Goal: Task Accomplishment & Management: Manage account settings

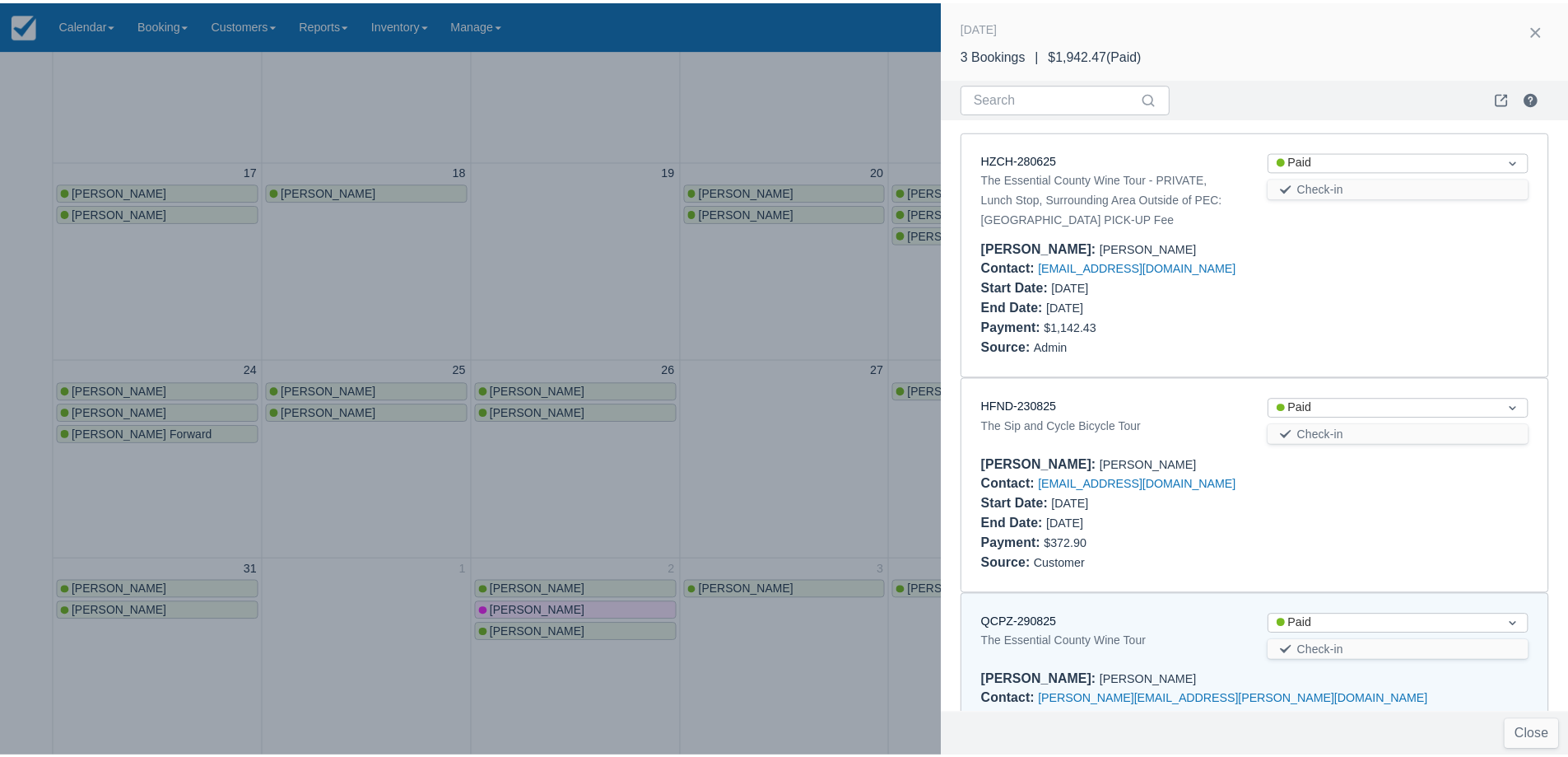
scroll to position [111, 0]
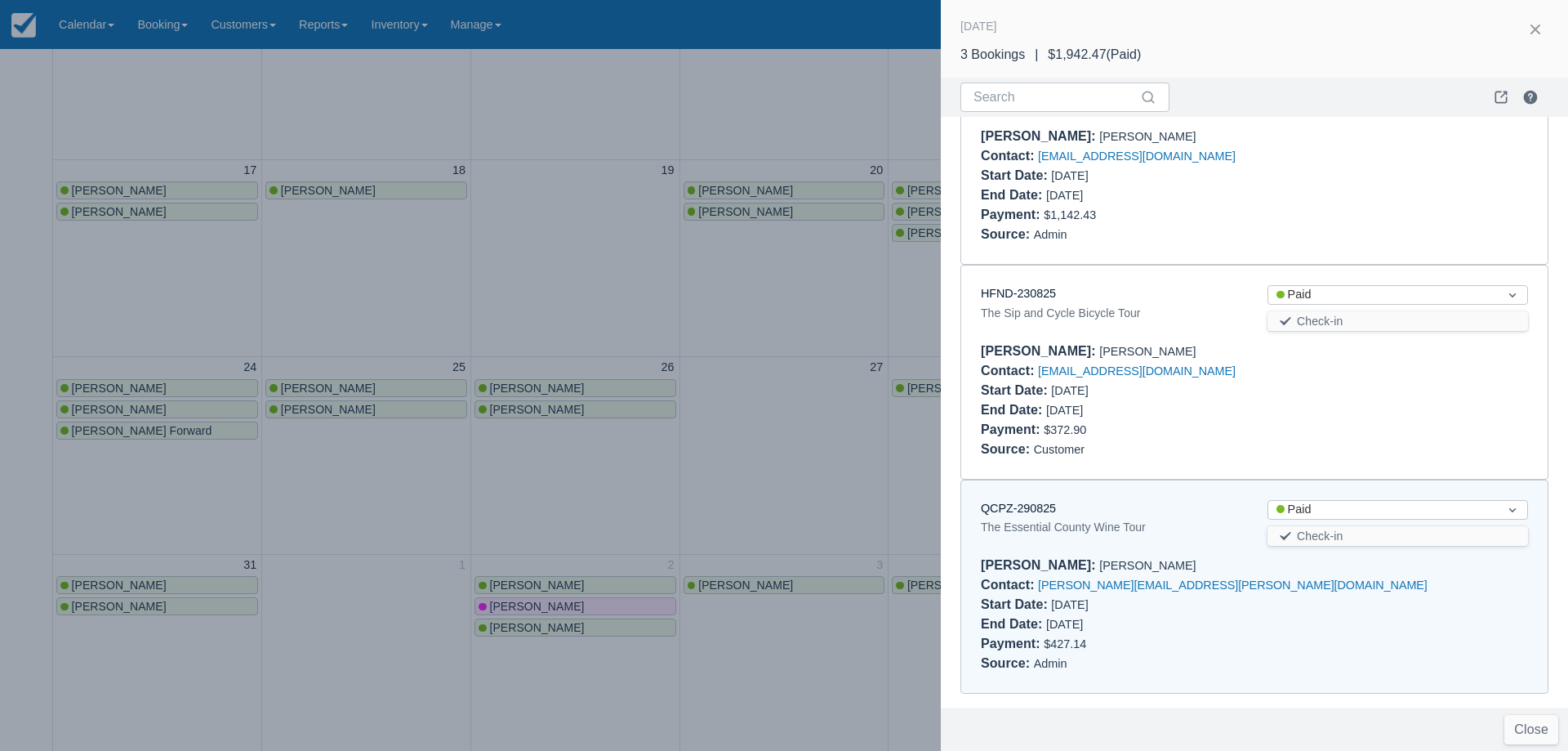
click at [746, 432] on div at bounding box center [784, 376] width 1568 height 751
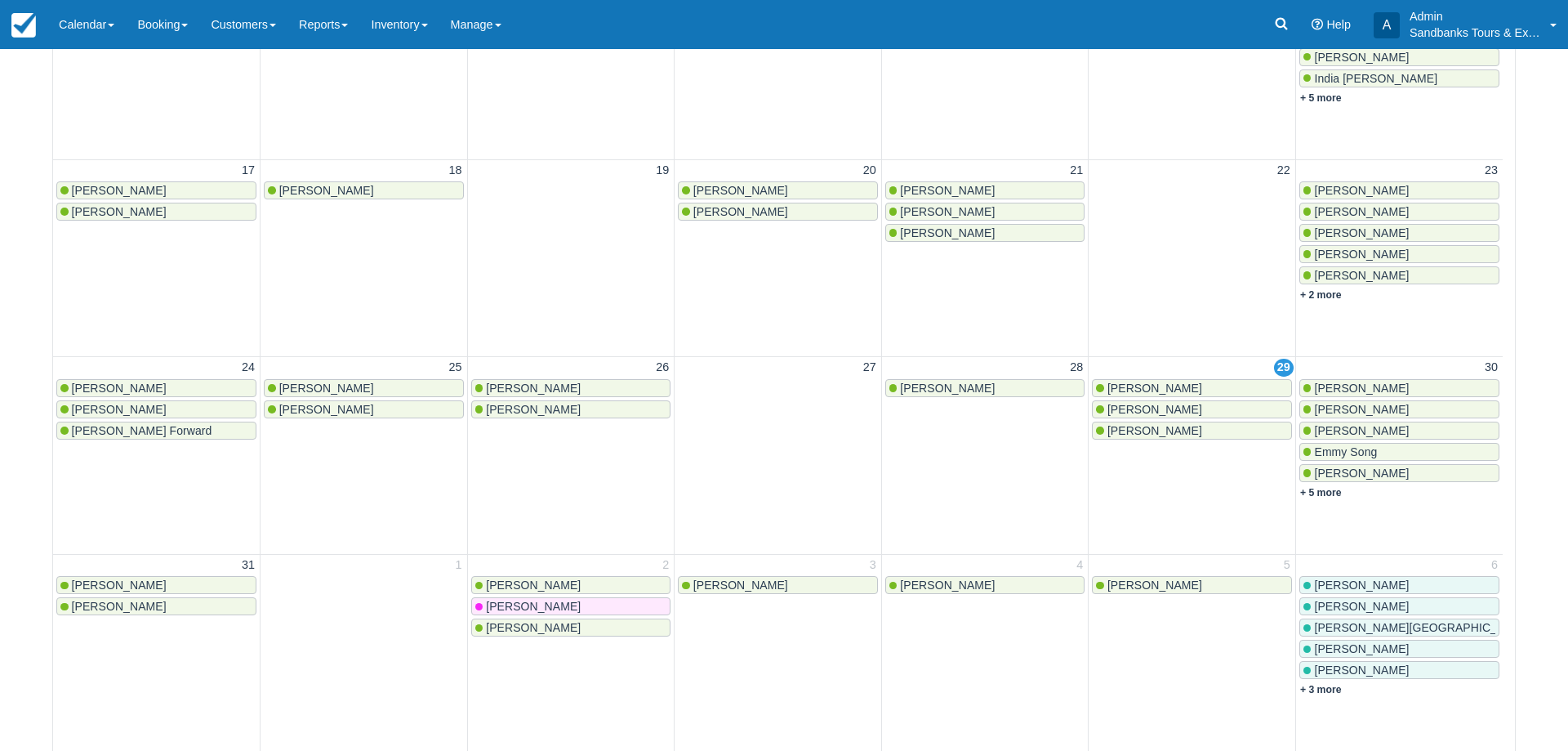
scroll to position [0, 0]
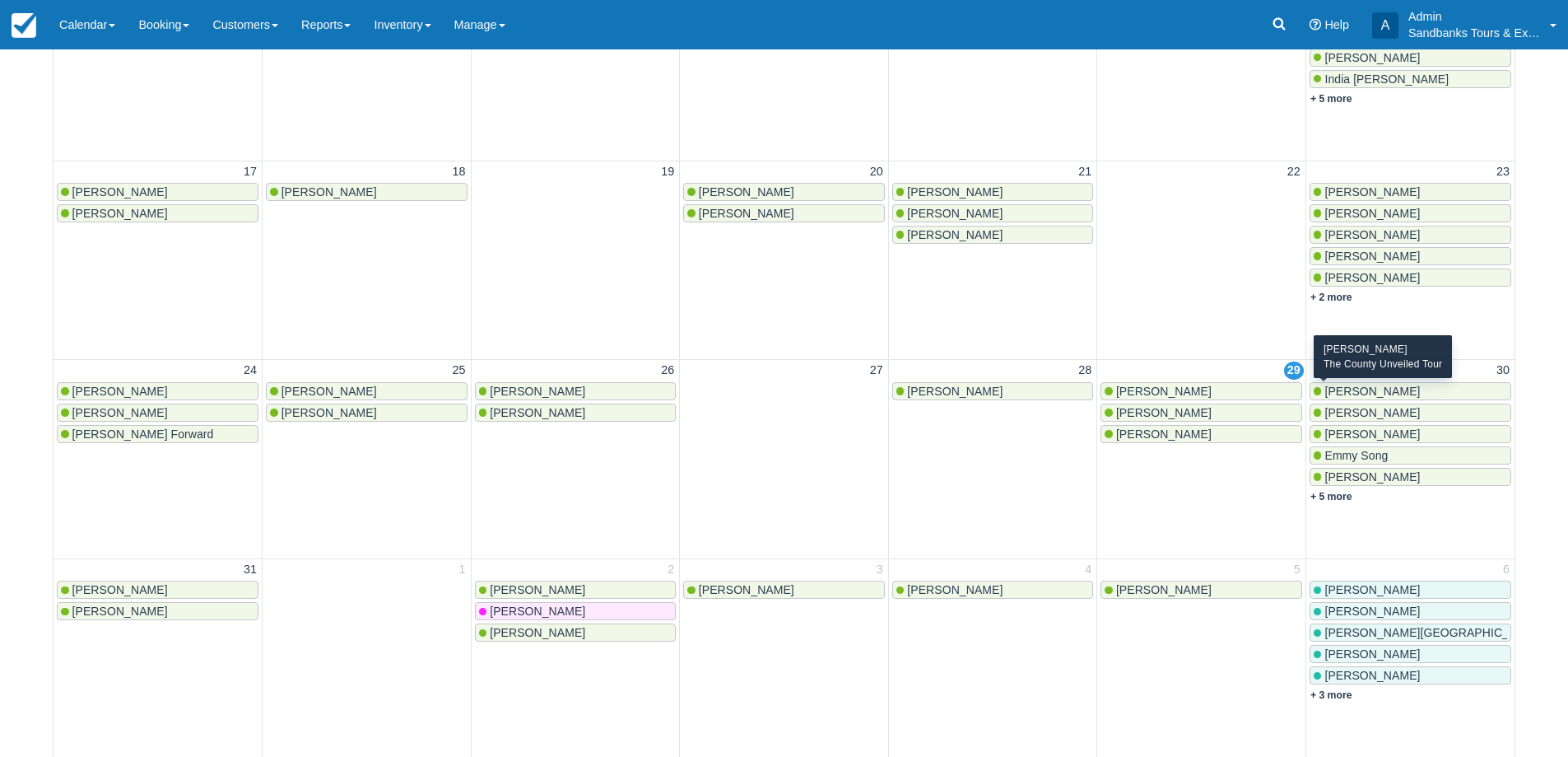
click at [1379, 391] on span "[PERSON_NAME]" at bounding box center [1371, 391] width 95 height 13
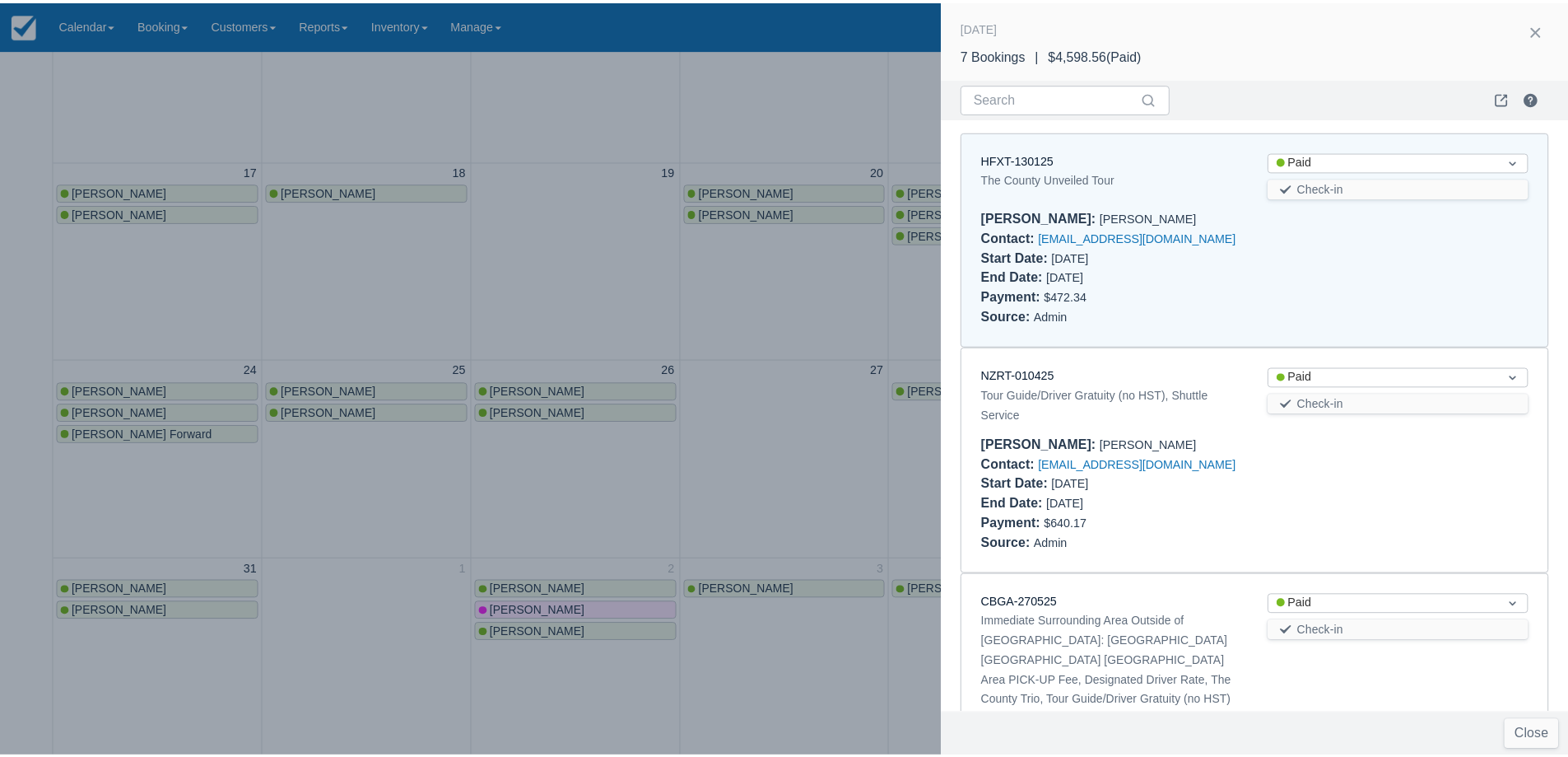
scroll to position [13, 0]
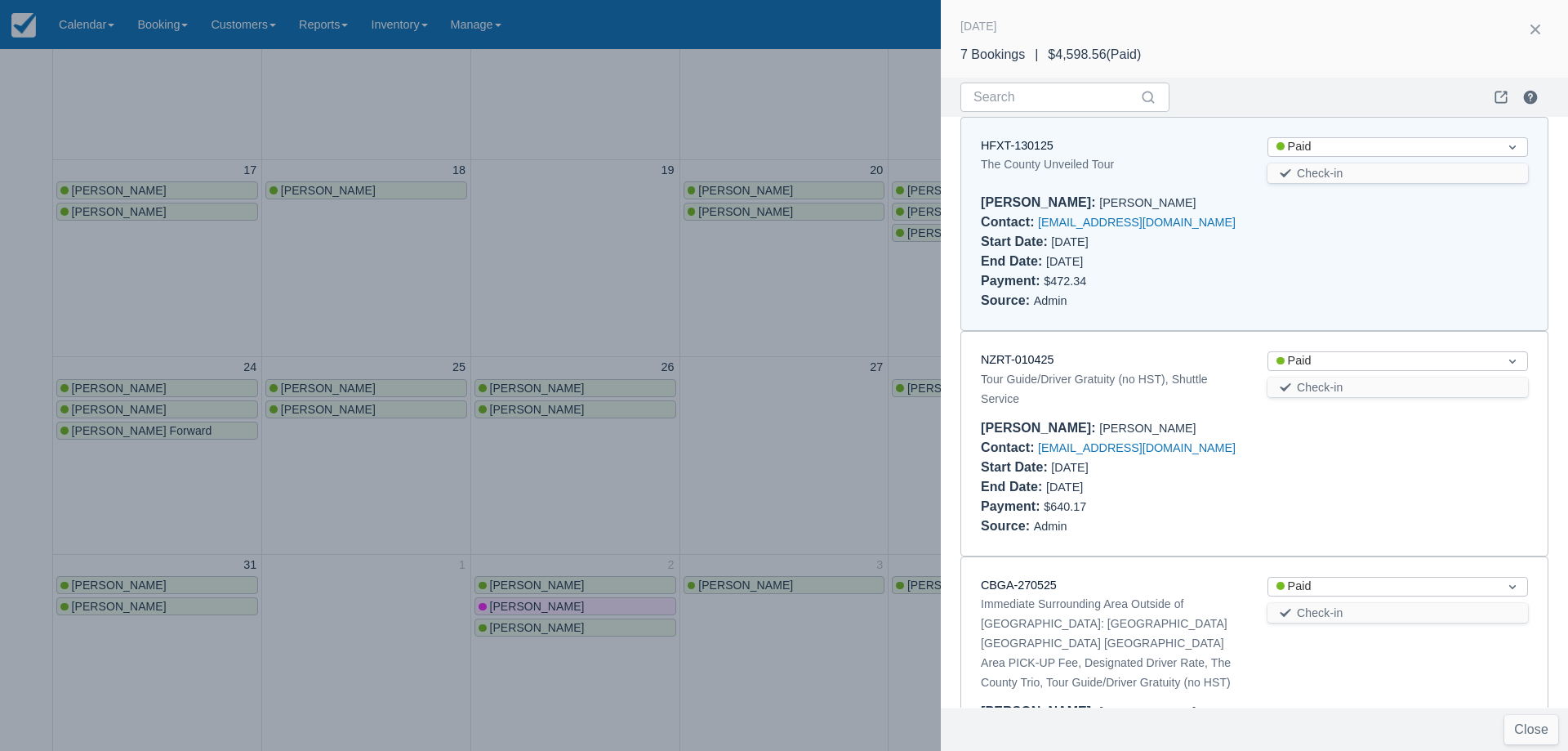
click at [688, 291] on div at bounding box center [784, 376] width 1568 height 751
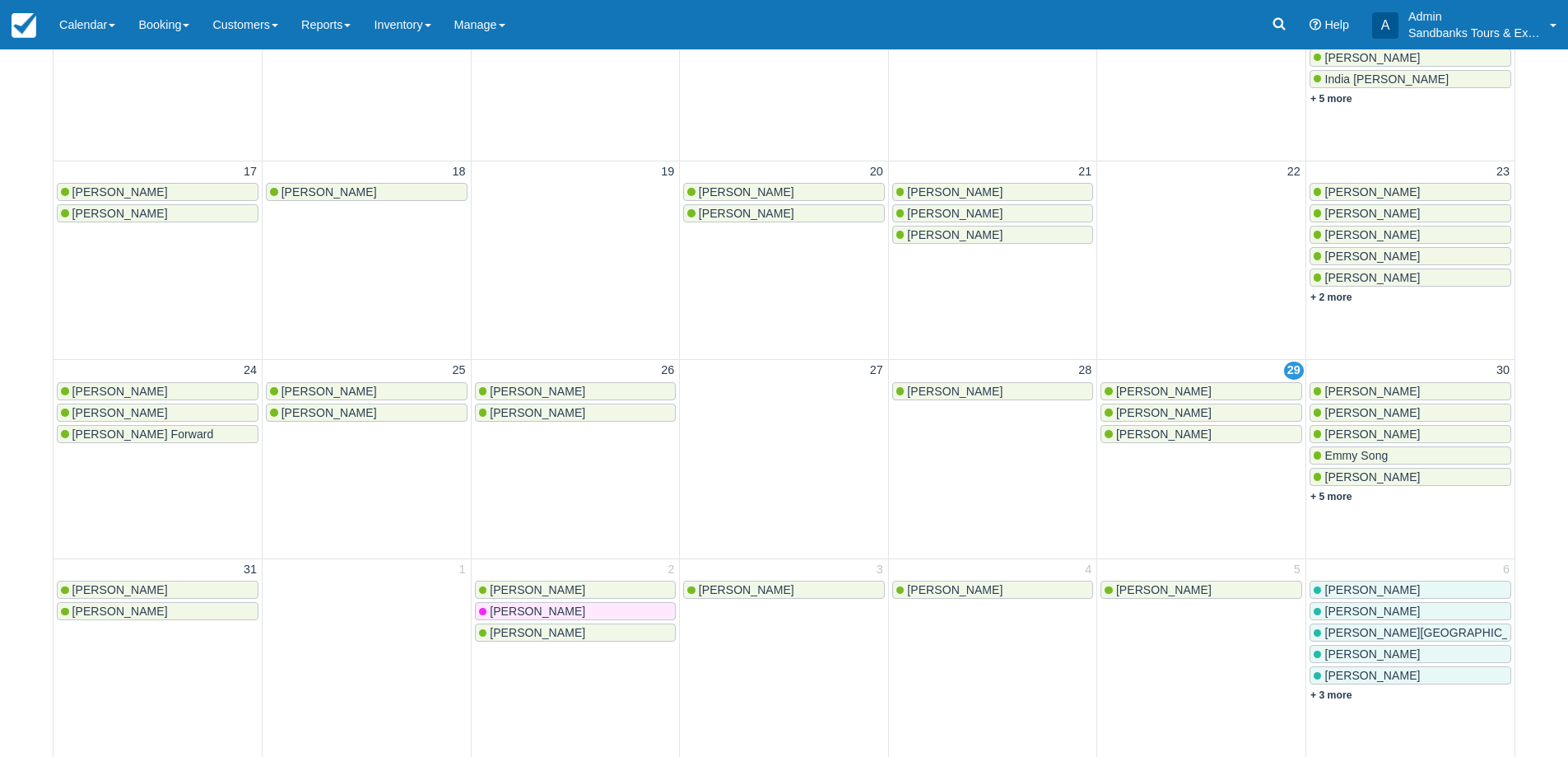
scroll to position [0, 0]
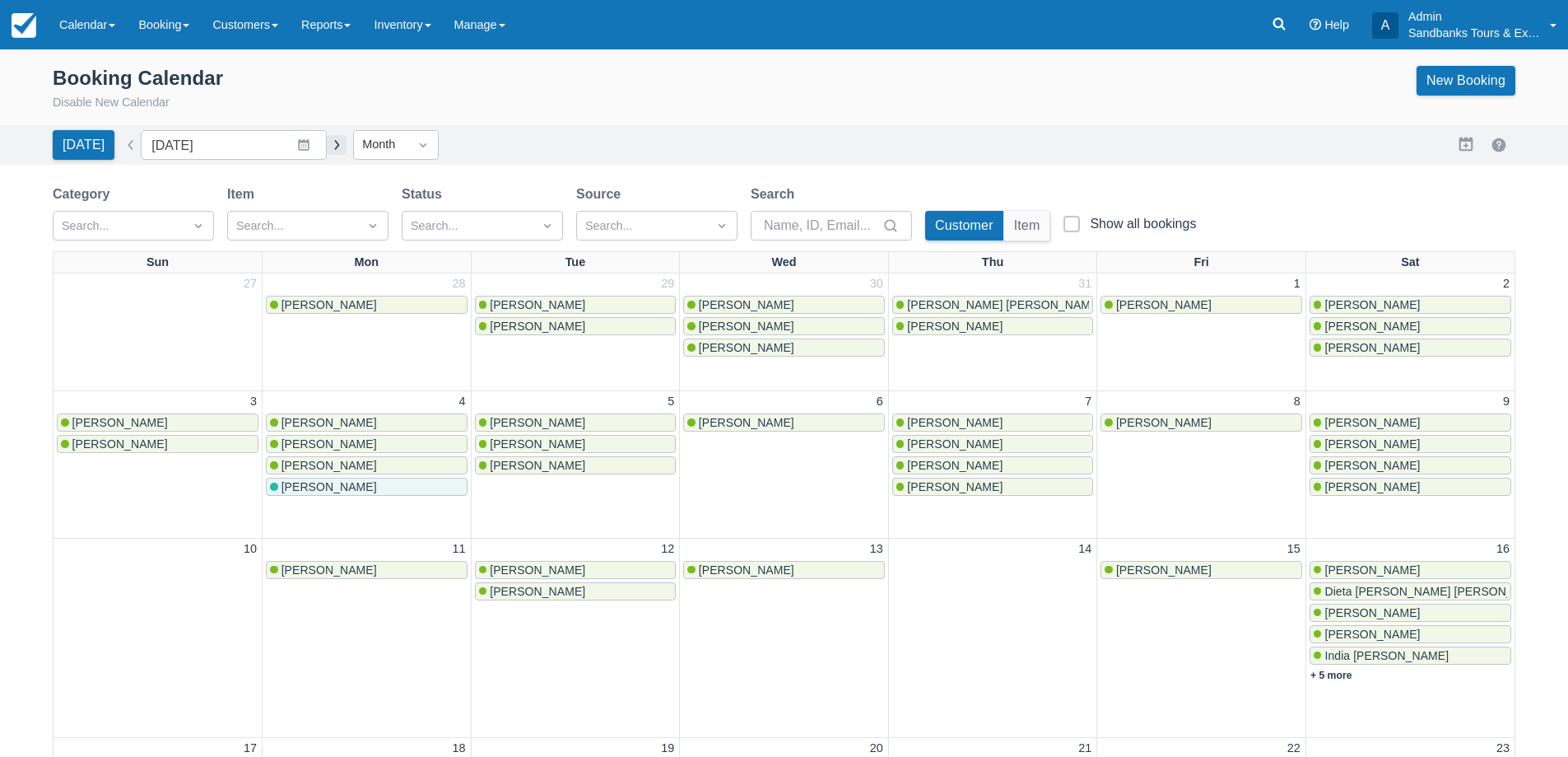
click at [331, 151] on button "button" at bounding box center [336, 144] width 20 height 20
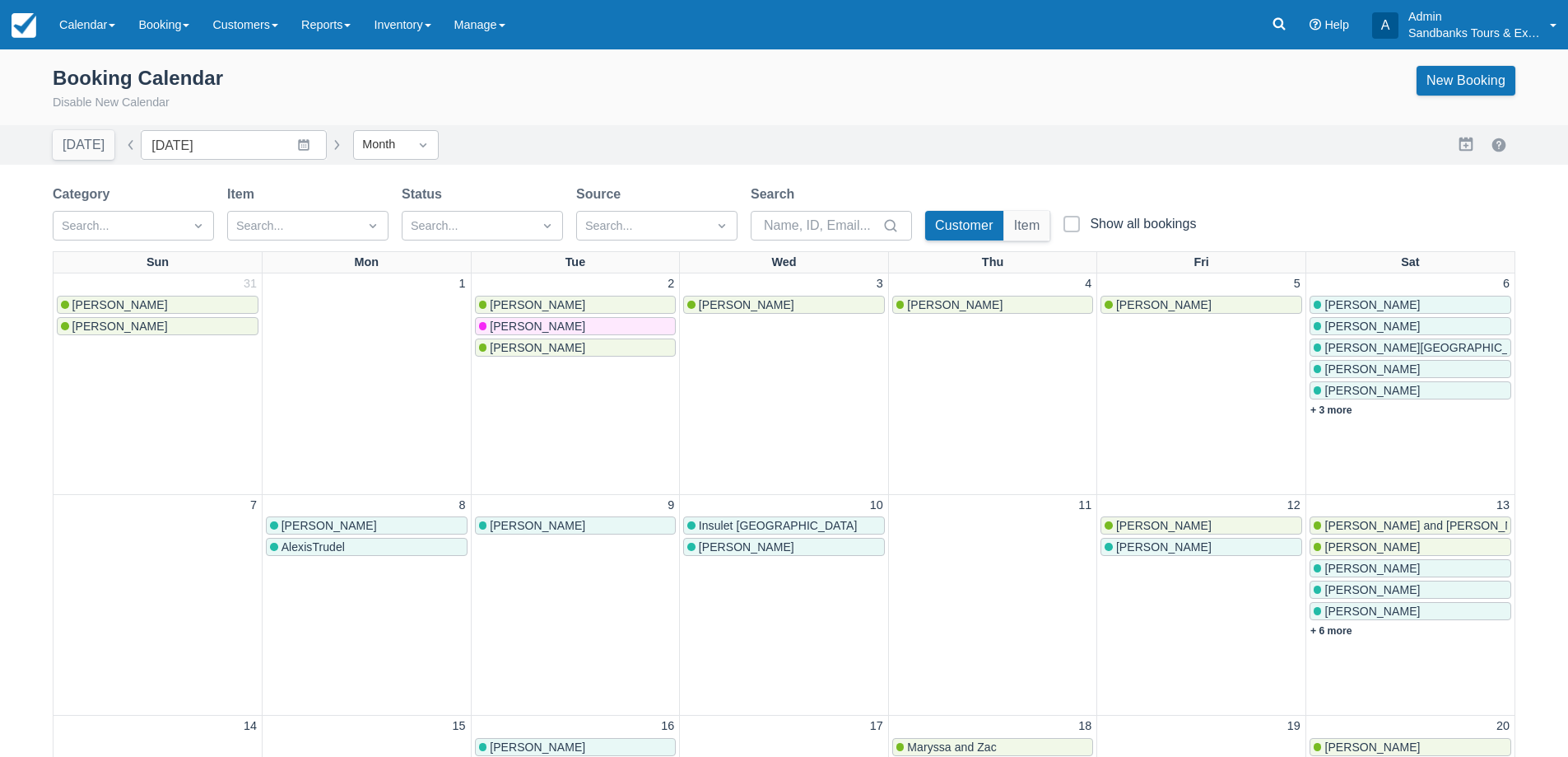
click at [127, 151] on button "button" at bounding box center [130, 144] width 20 height 20
type input "[DATE]"
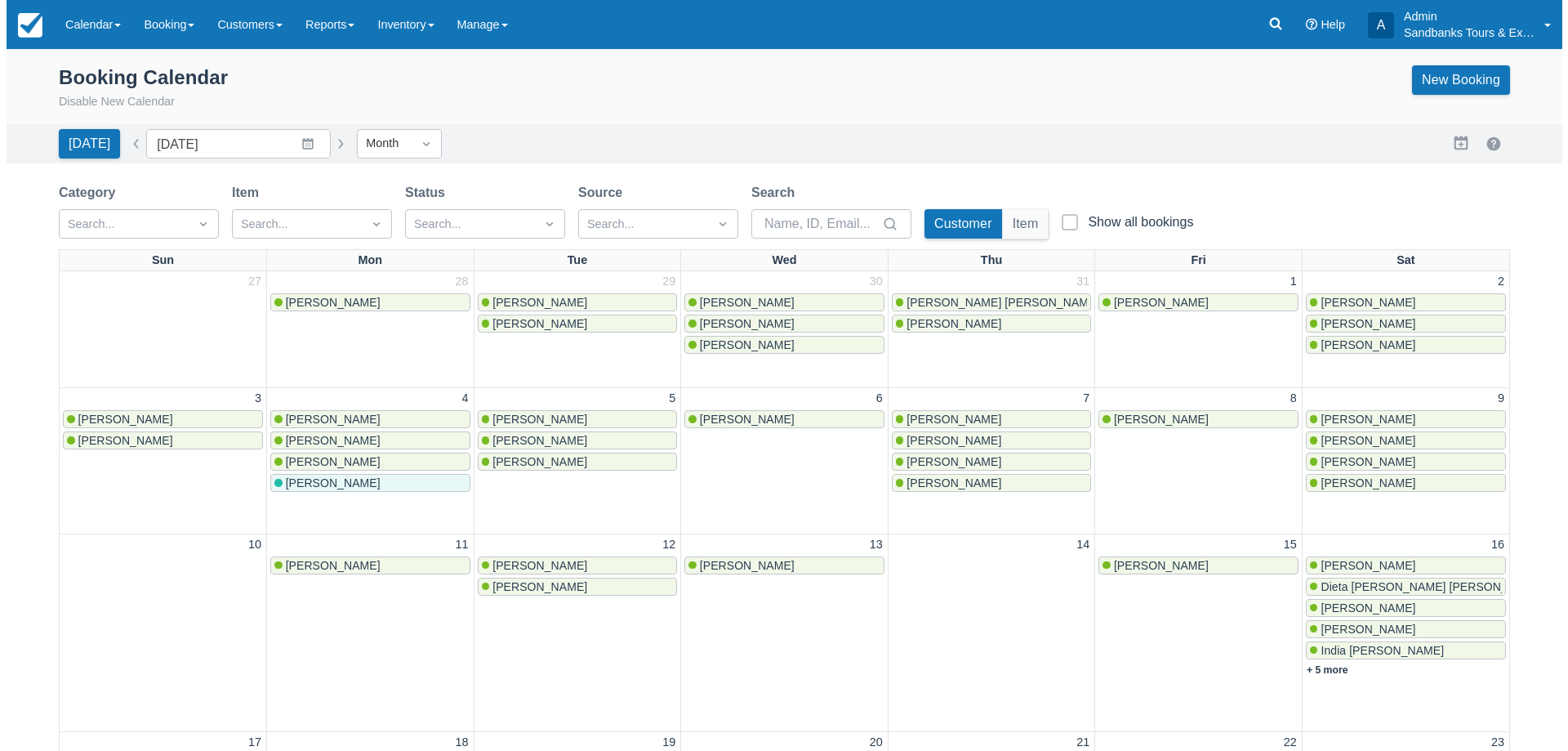
scroll to position [573, 0]
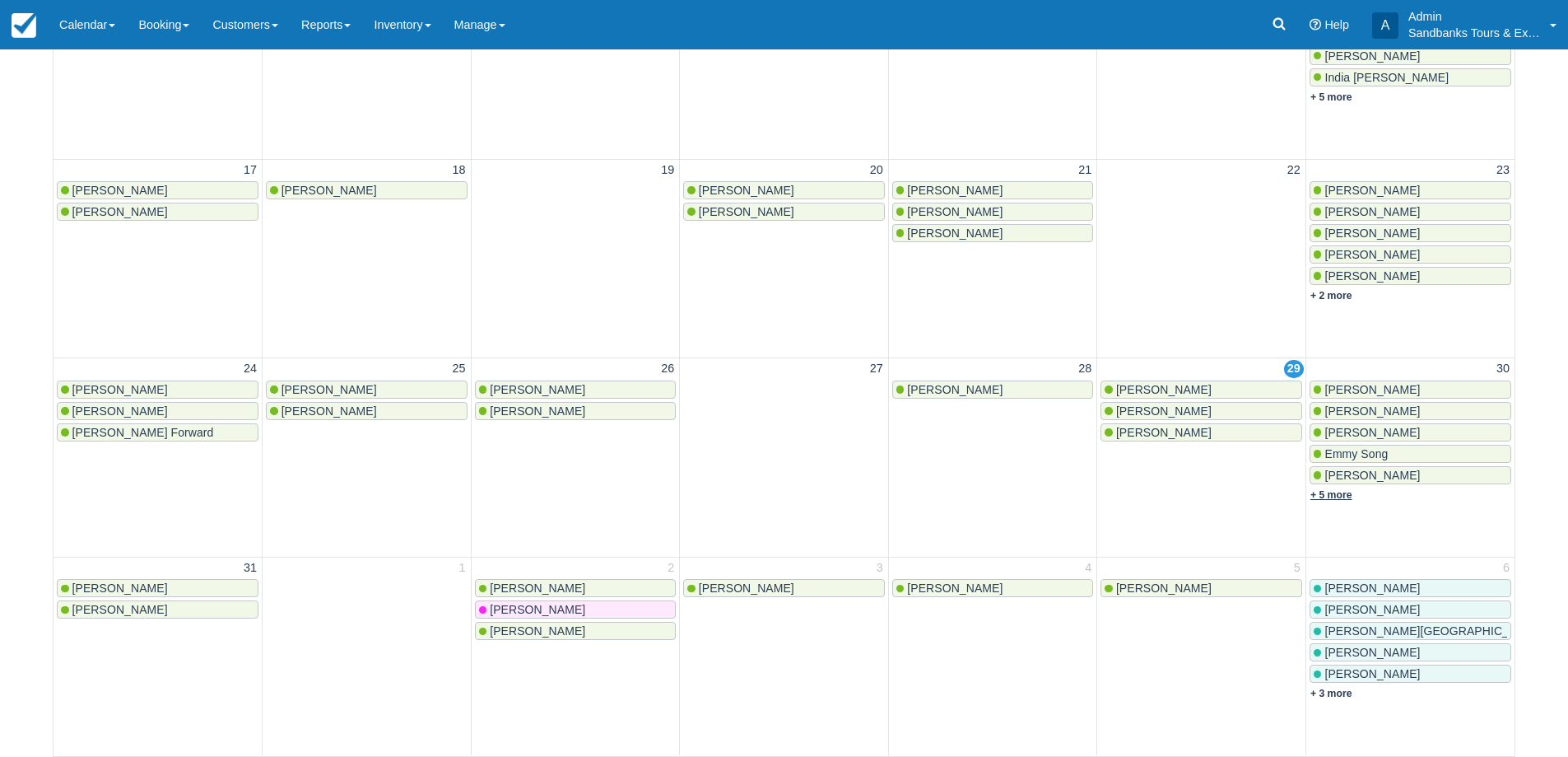
click at [1348, 496] on link "+ 5 more" at bounding box center [1331, 494] width 42 height 11
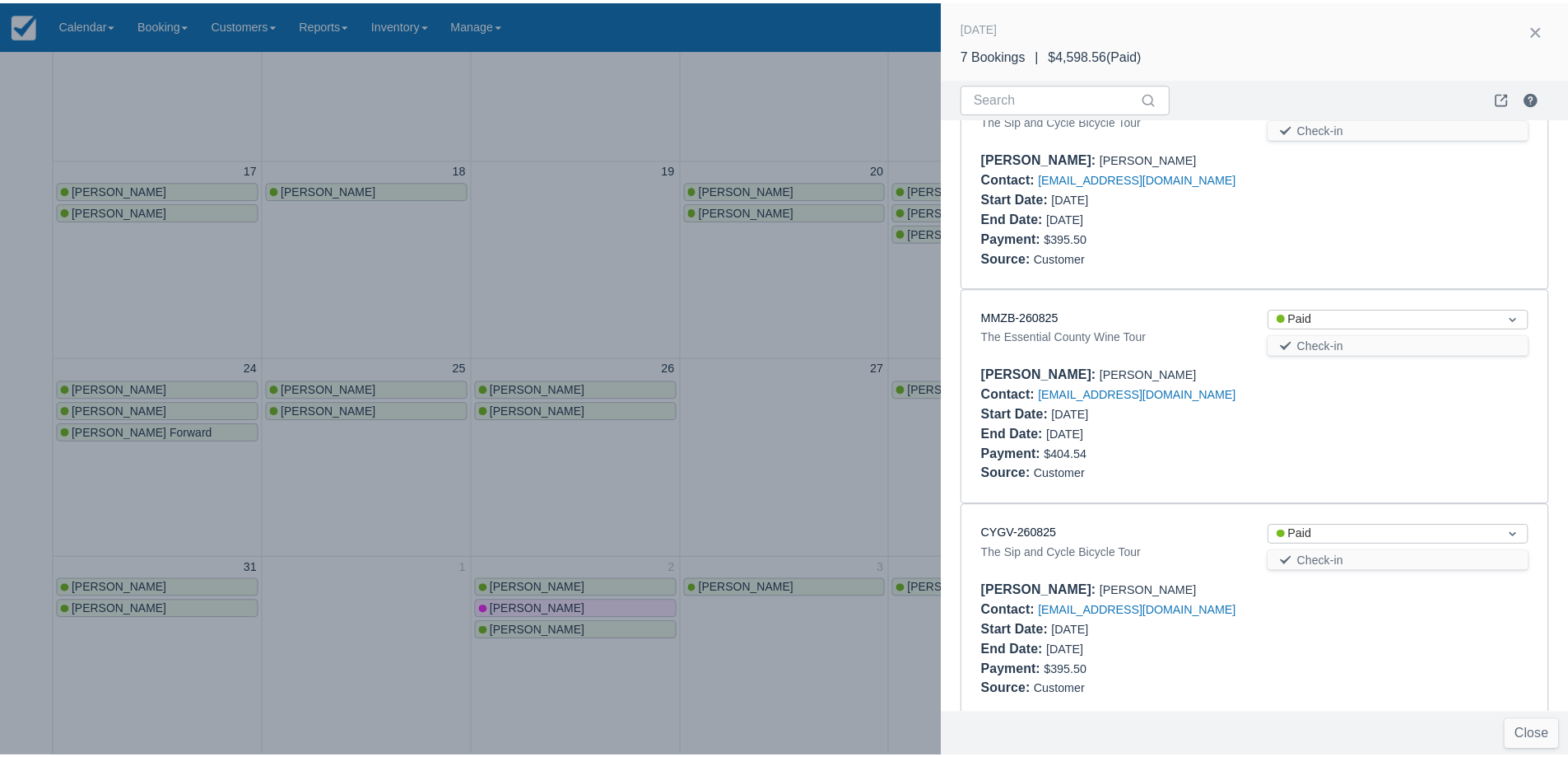
scroll to position [1005, 0]
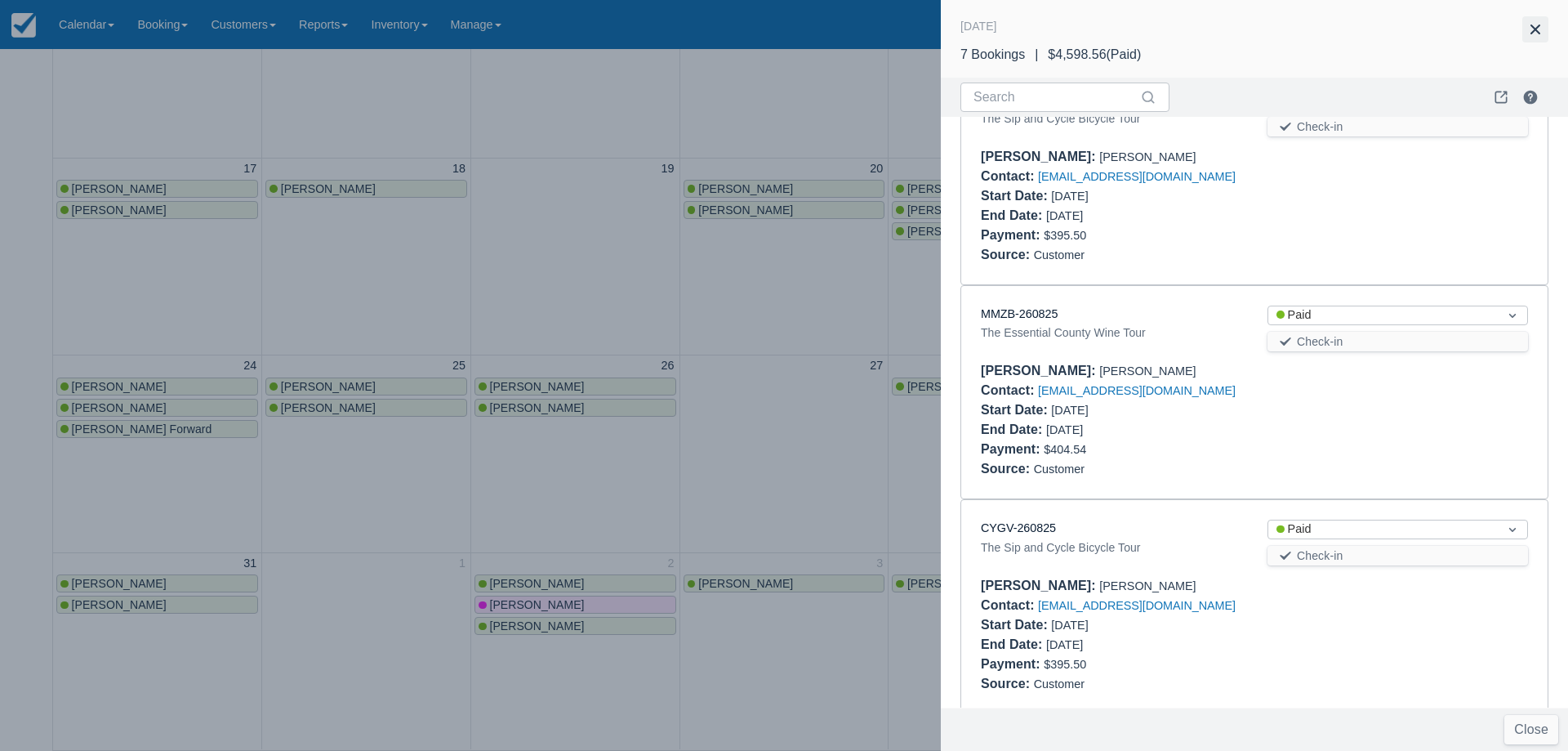
click at [1536, 34] on button "button" at bounding box center [1535, 29] width 26 height 26
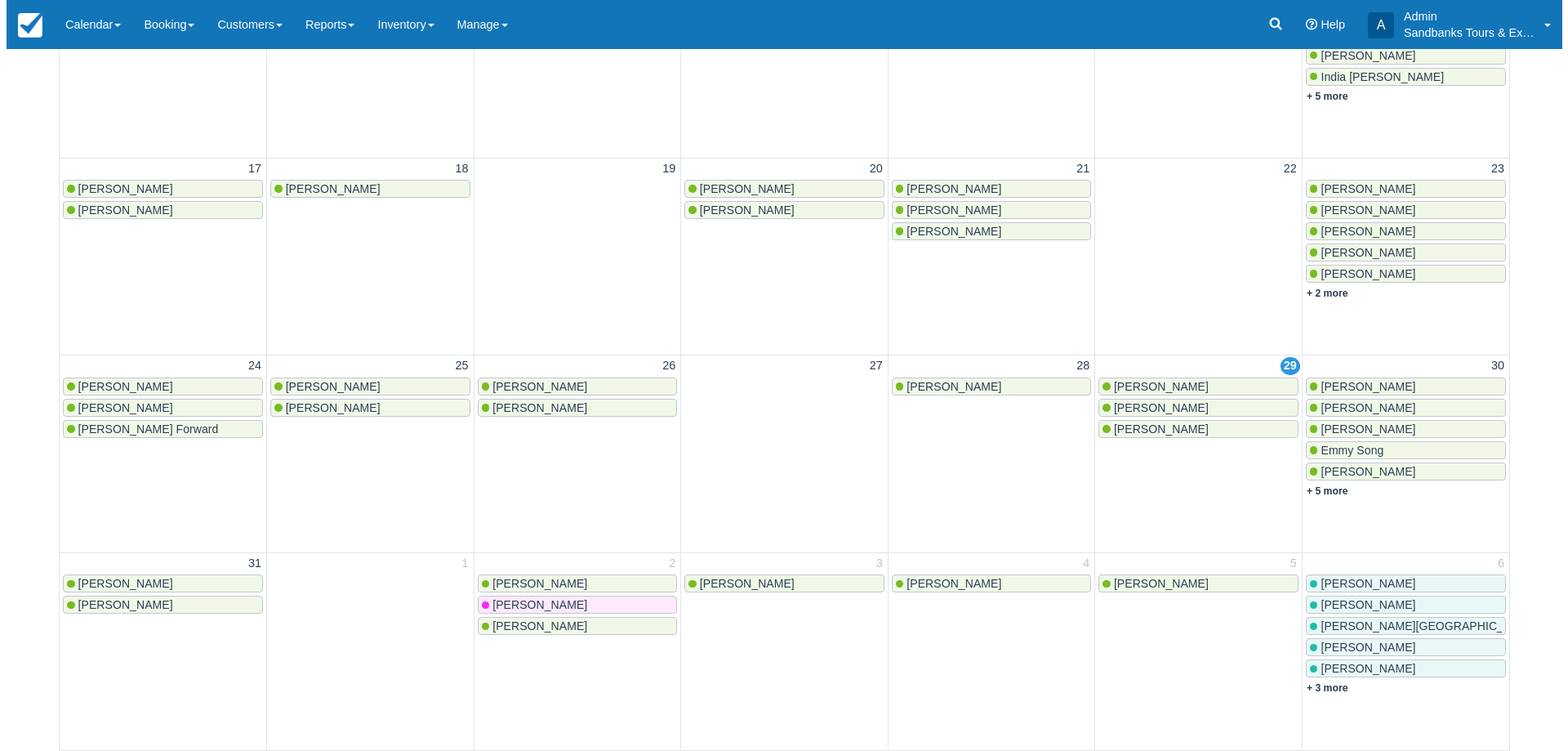
scroll to position [0, 0]
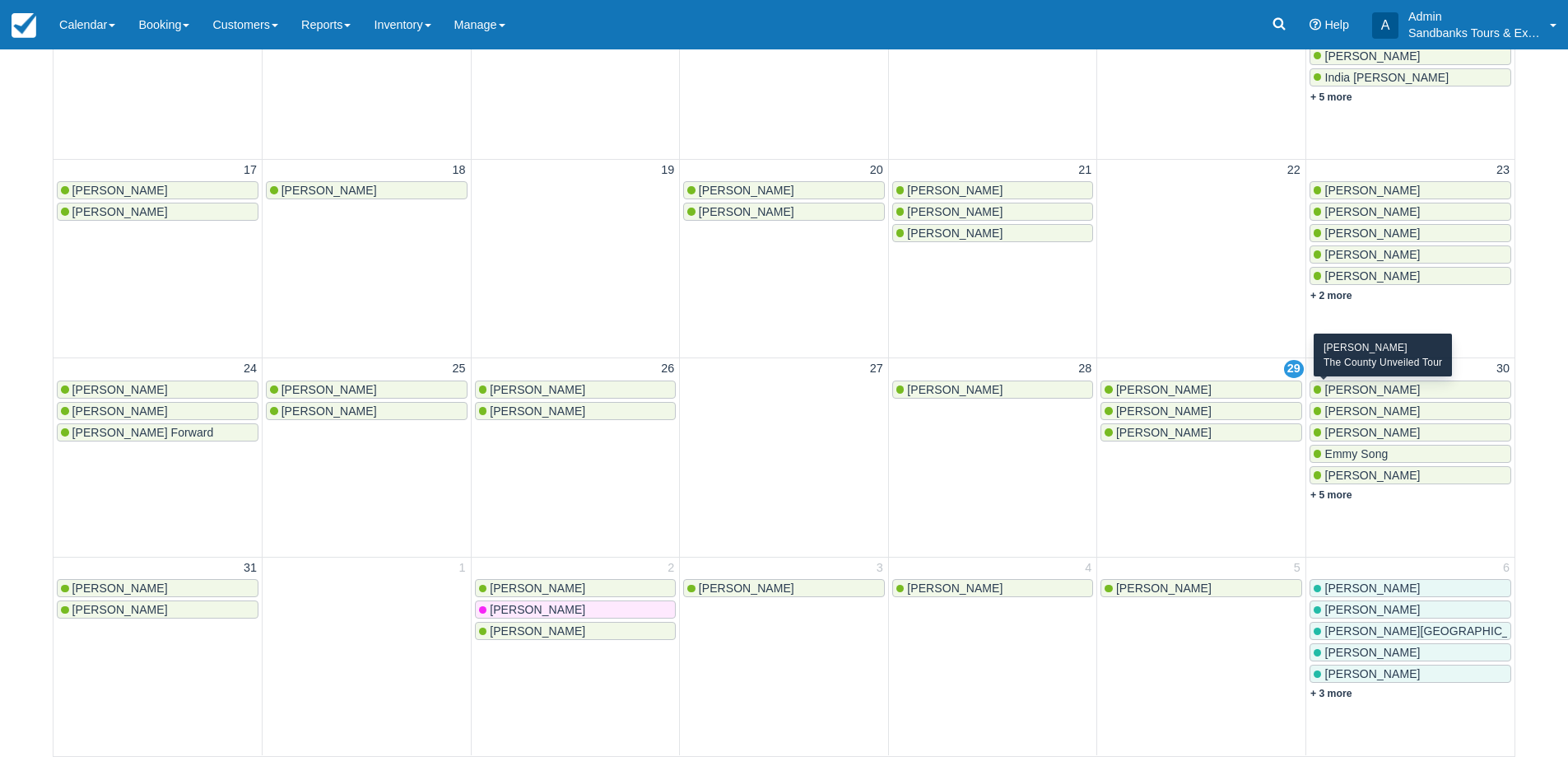
click at [1382, 389] on span "[PERSON_NAME]" at bounding box center [1371, 389] width 95 height 13
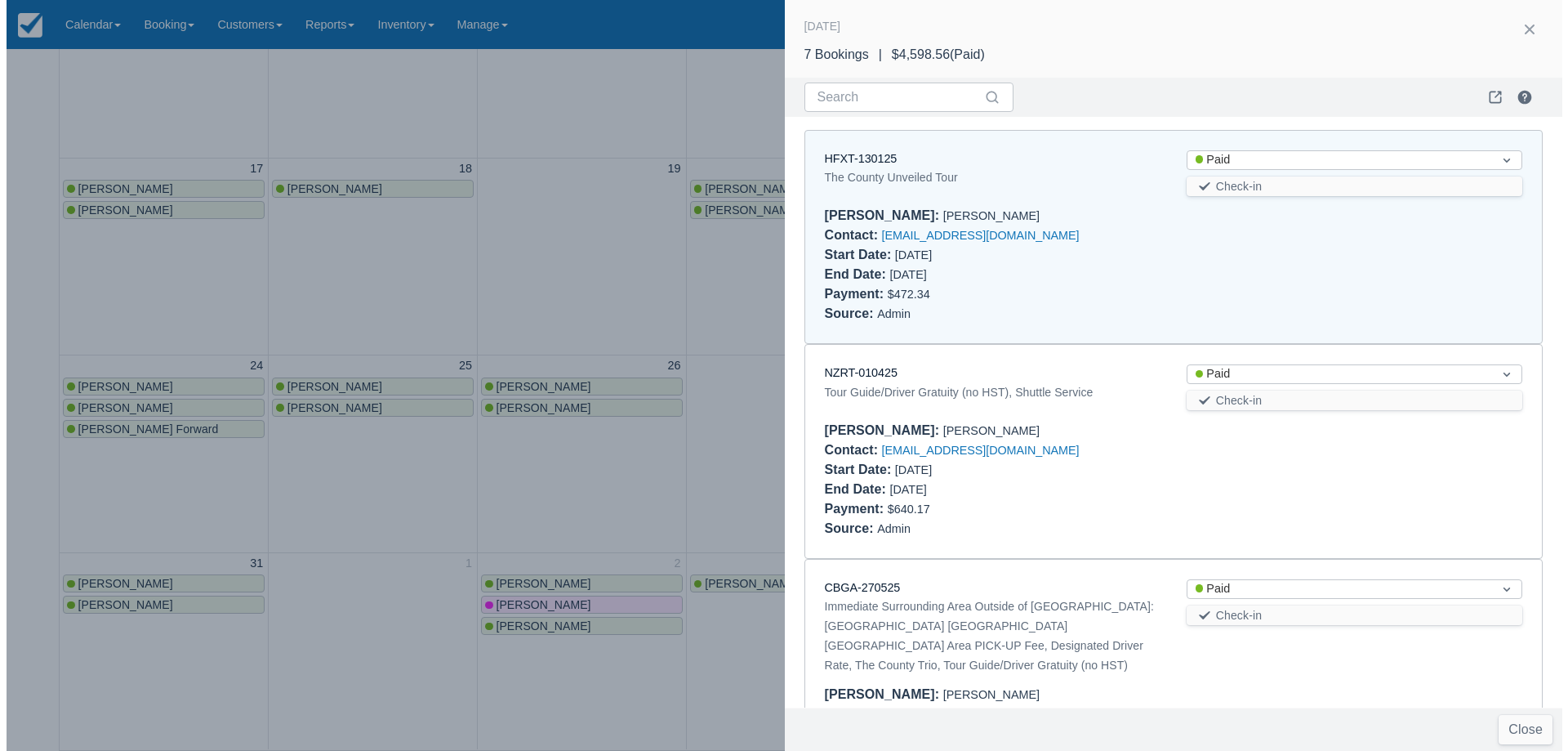
scroll to position [13, 0]
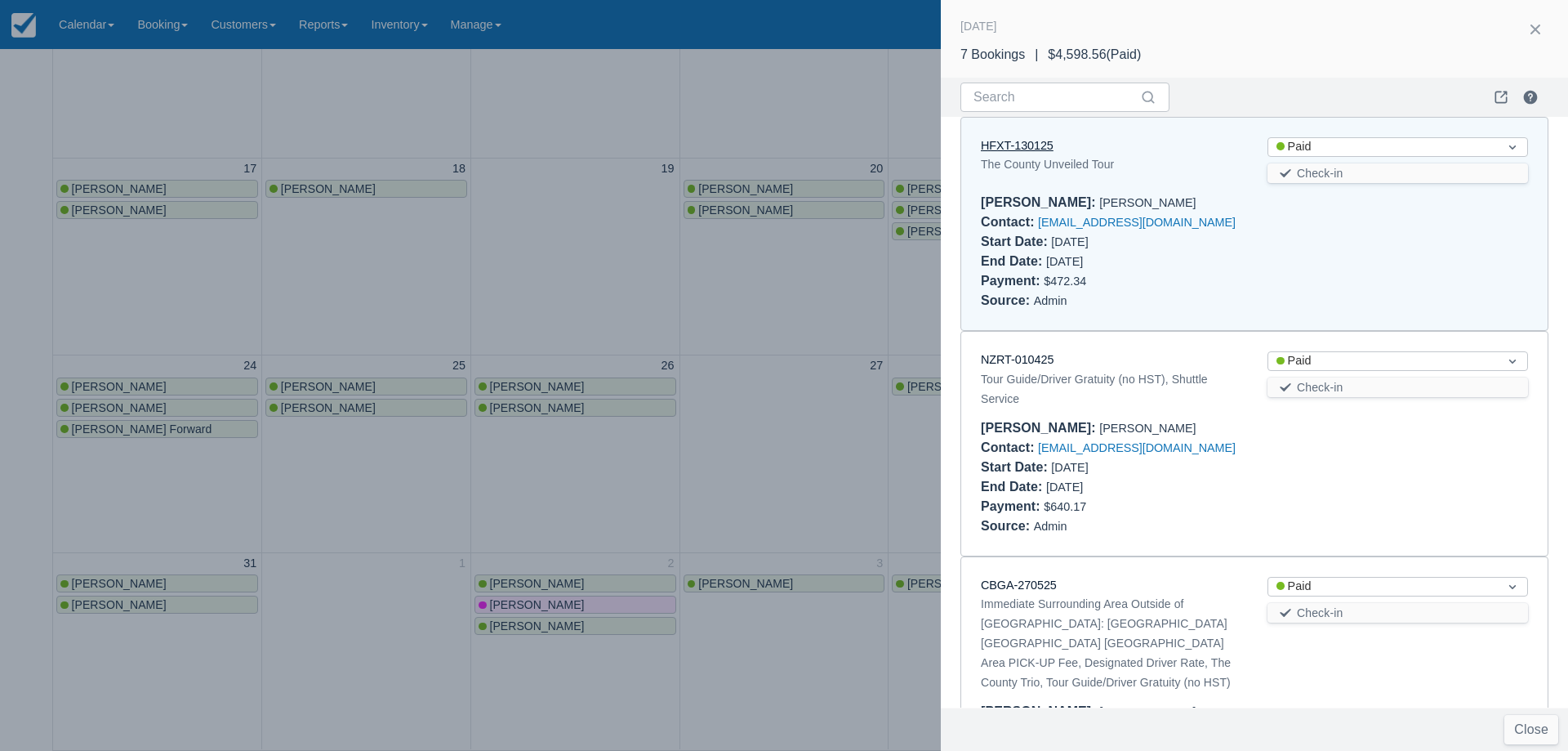
click at [1041, 149] on link "HFXT-130125" at bounding box center [1016, 145] width 72 height 13
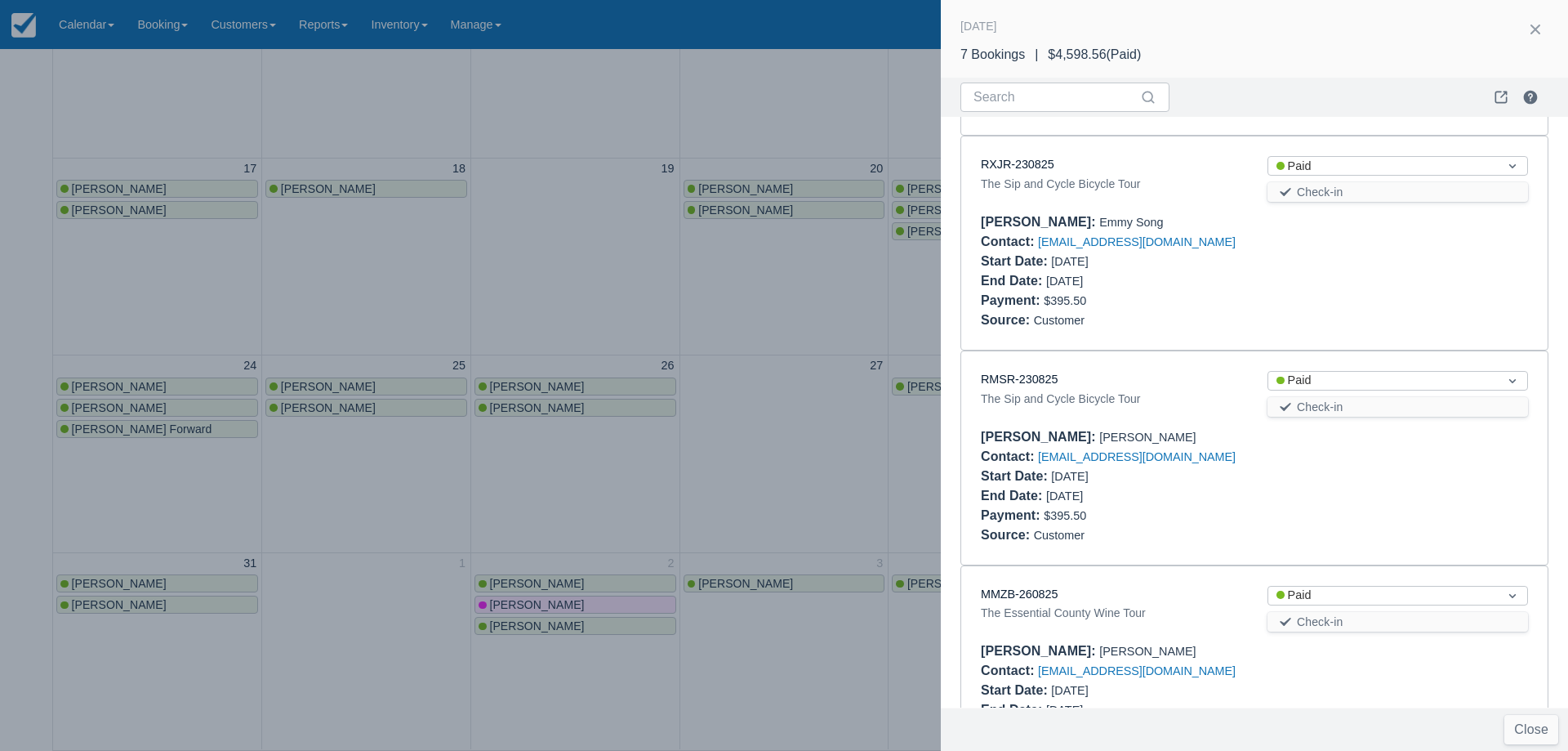
scroll to position [911, 0]
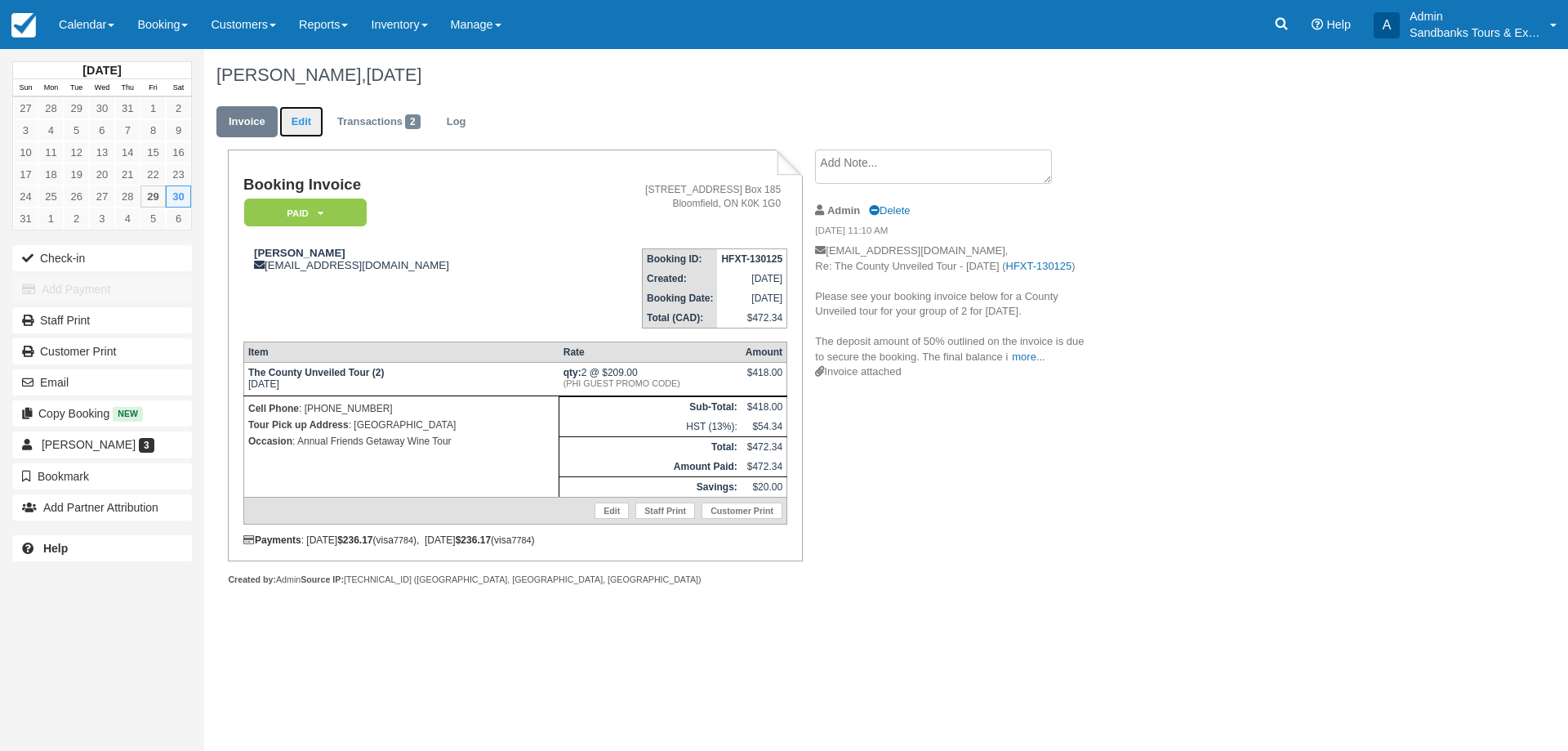
click at [289, 119] on link "Edit" at bounding box center [301, 122] width 44 height 32
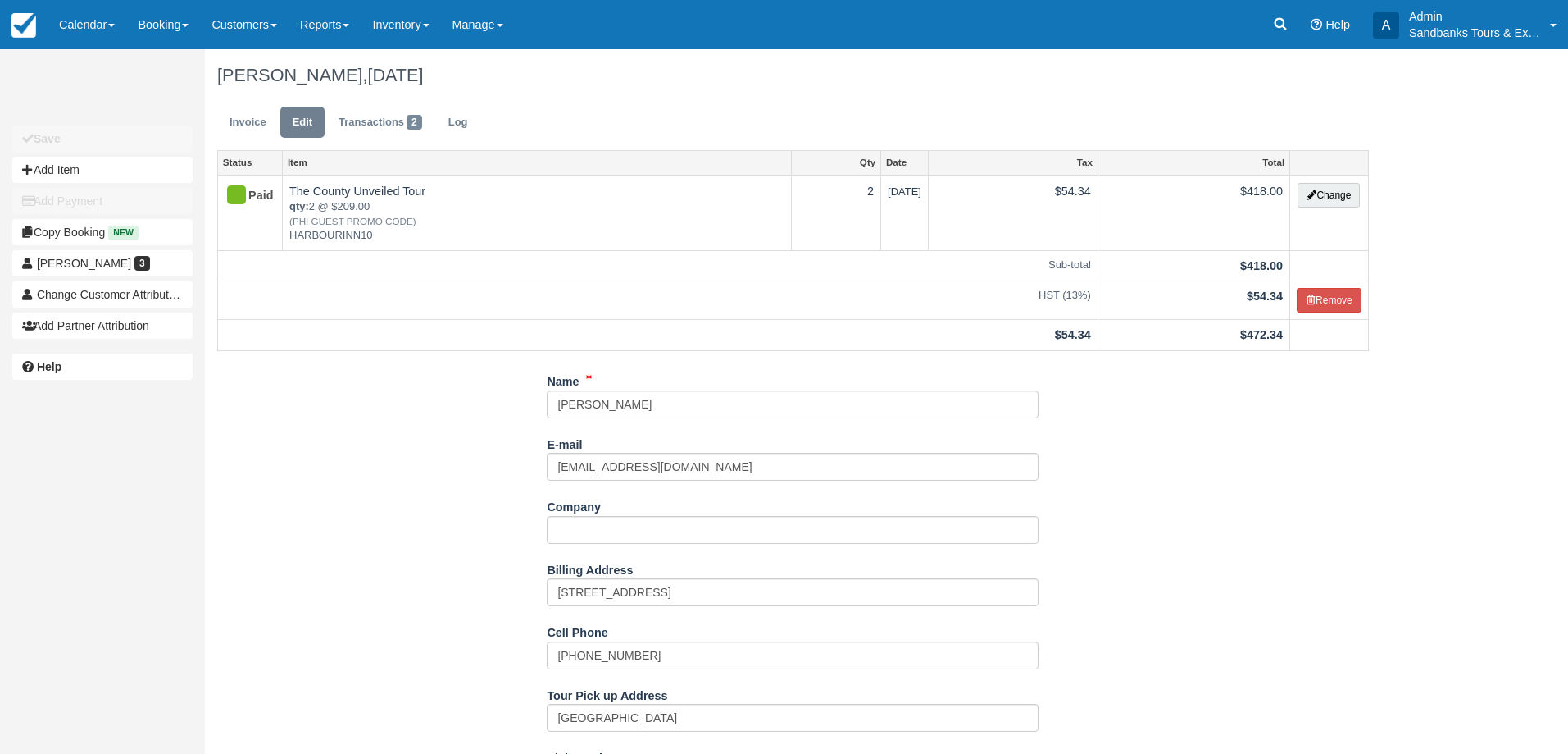
scroll to position [492, 0]
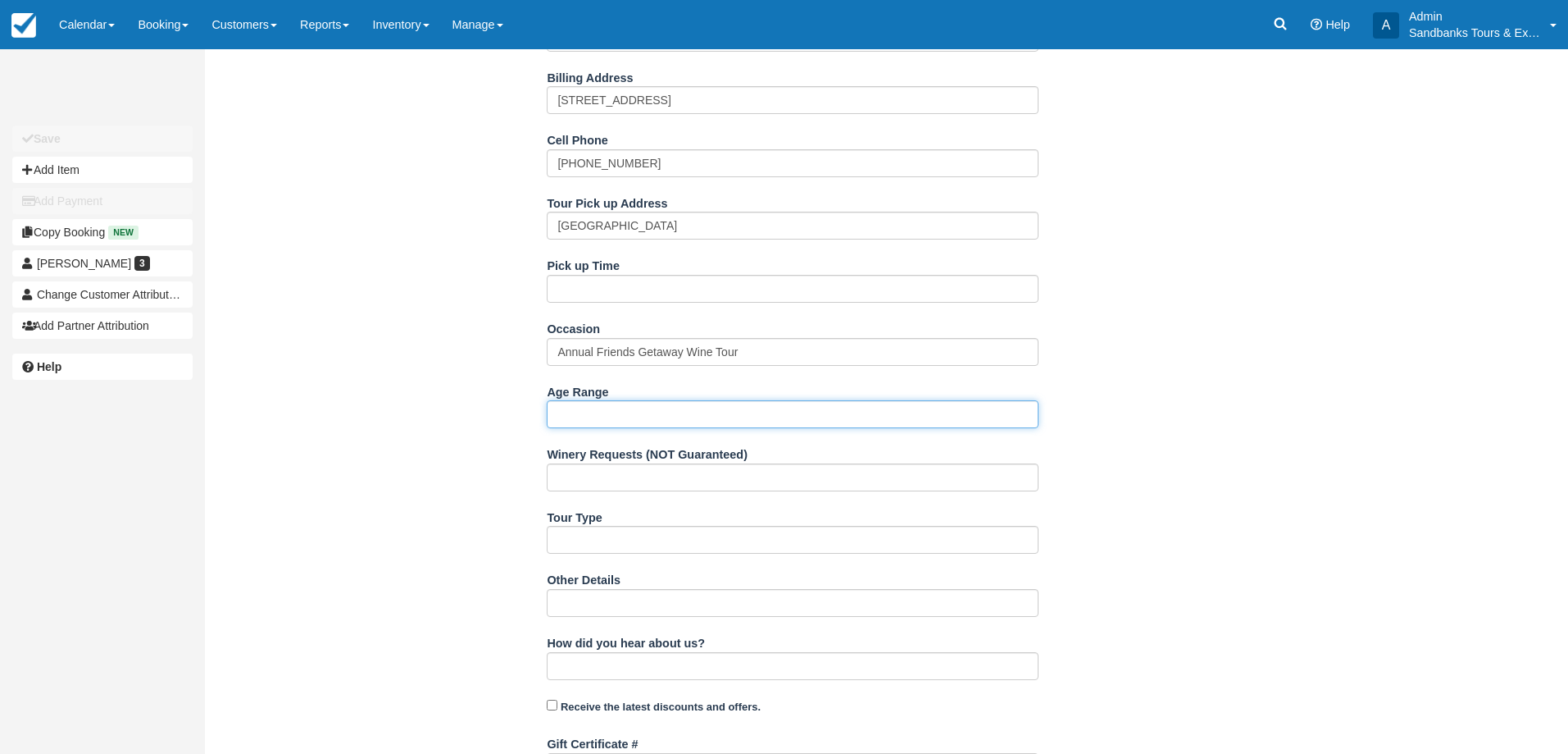
click at [586, 421] on input "Age Range" at bounding box center [793, 414] width 492 height 28
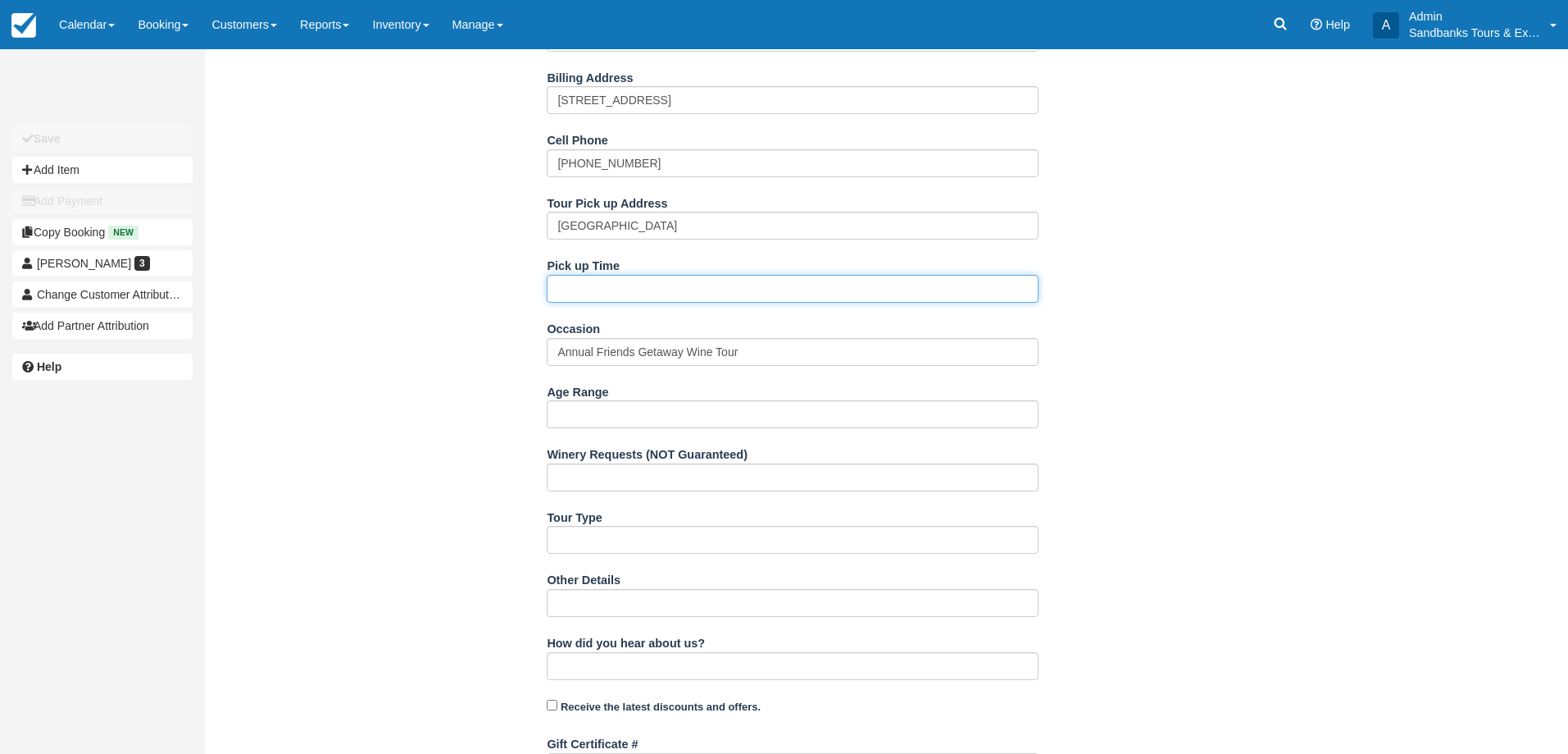
click at [573, 286] on input "Pick up Time" at bounding box center [793, 288] width 492 height 28
type input "11:35am"
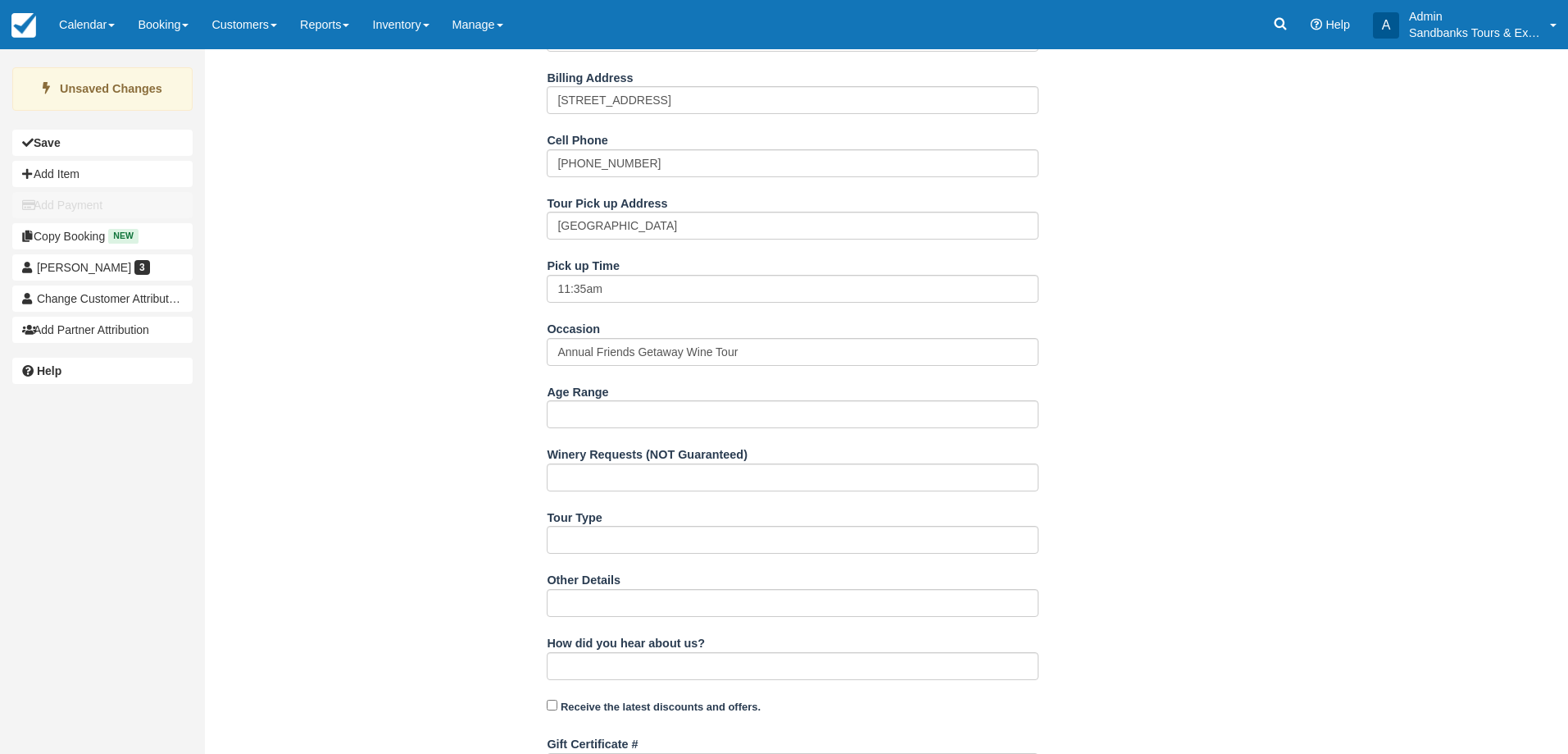
click at [465, 370] on div "Name Andrea Dolecek E-mail thedoleys@gmail.com Did you mean ? Company Billing A…" at bounding box center [793, 457] width 1176 height 1163
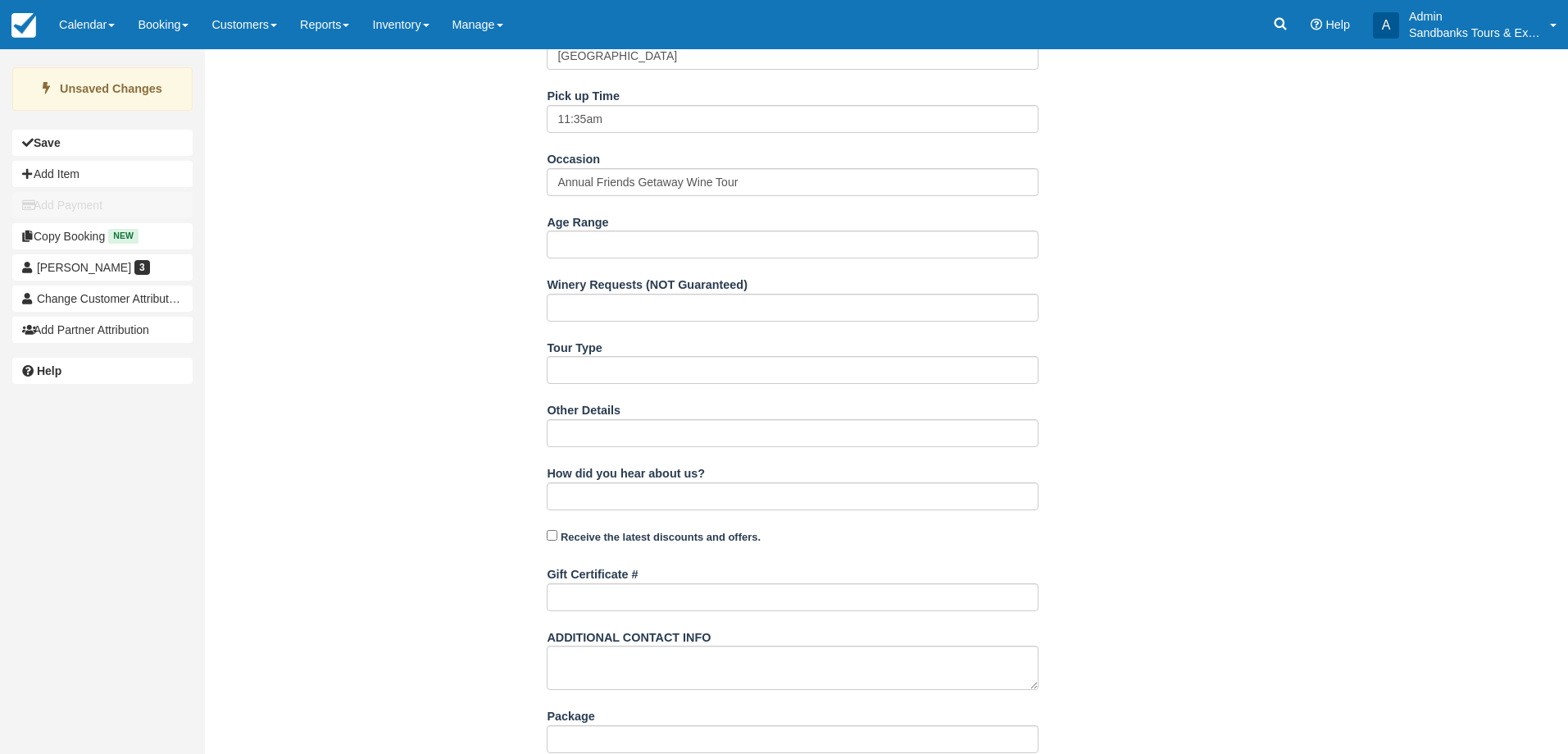
scroll to position [776, 0]
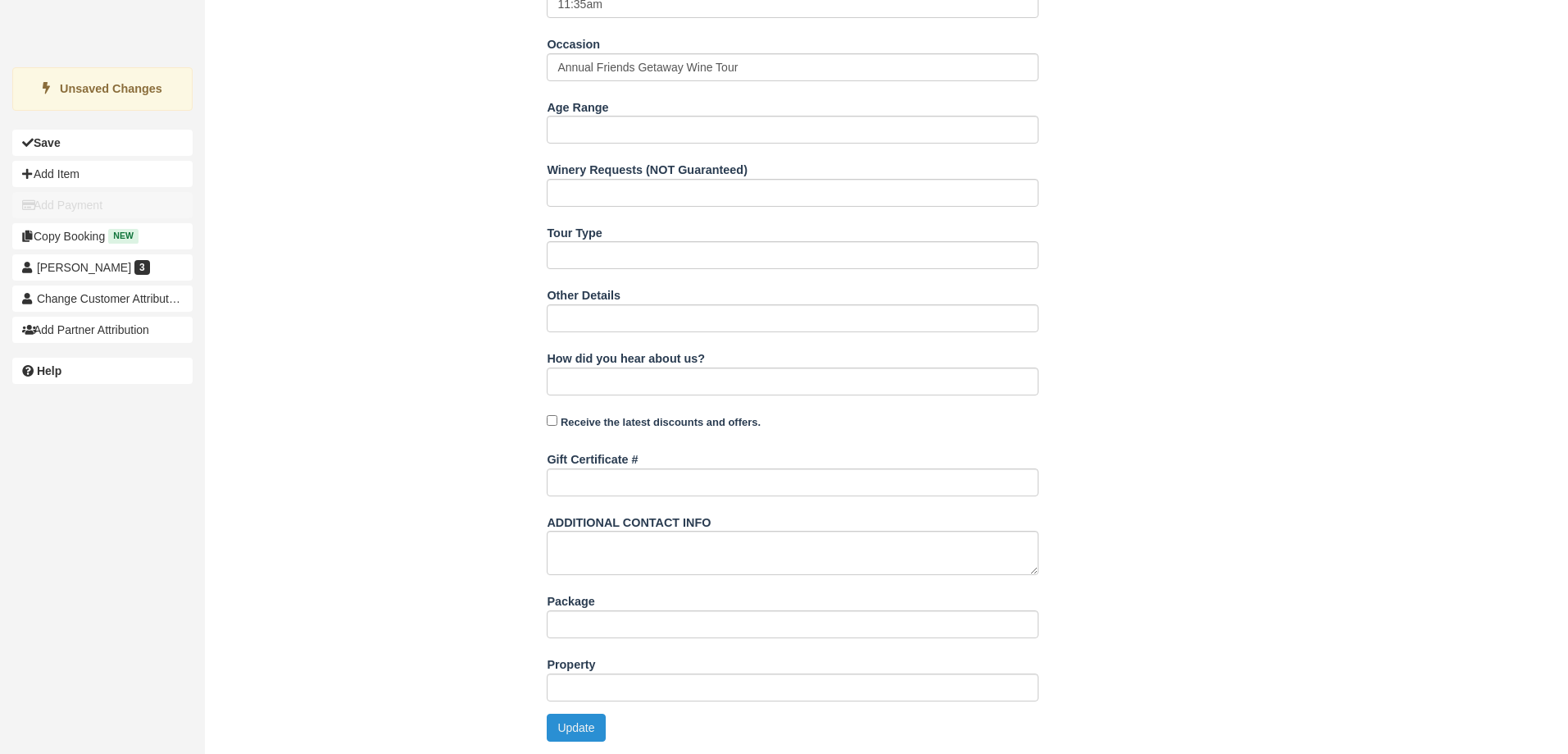
click at [587, 731] on button "Update" at bounding box center [576, 727] width 58 height 28
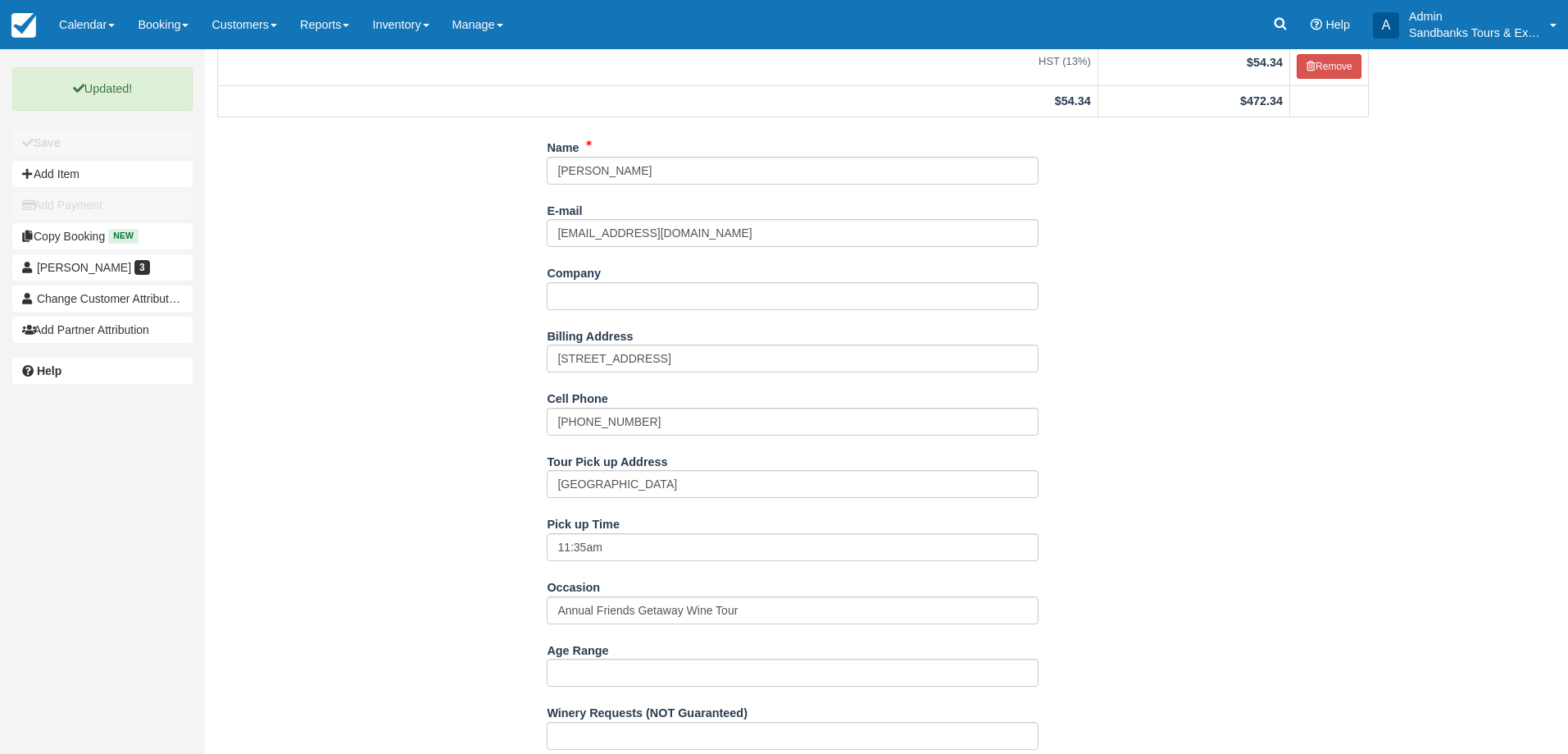
scroll to position [0, 0]
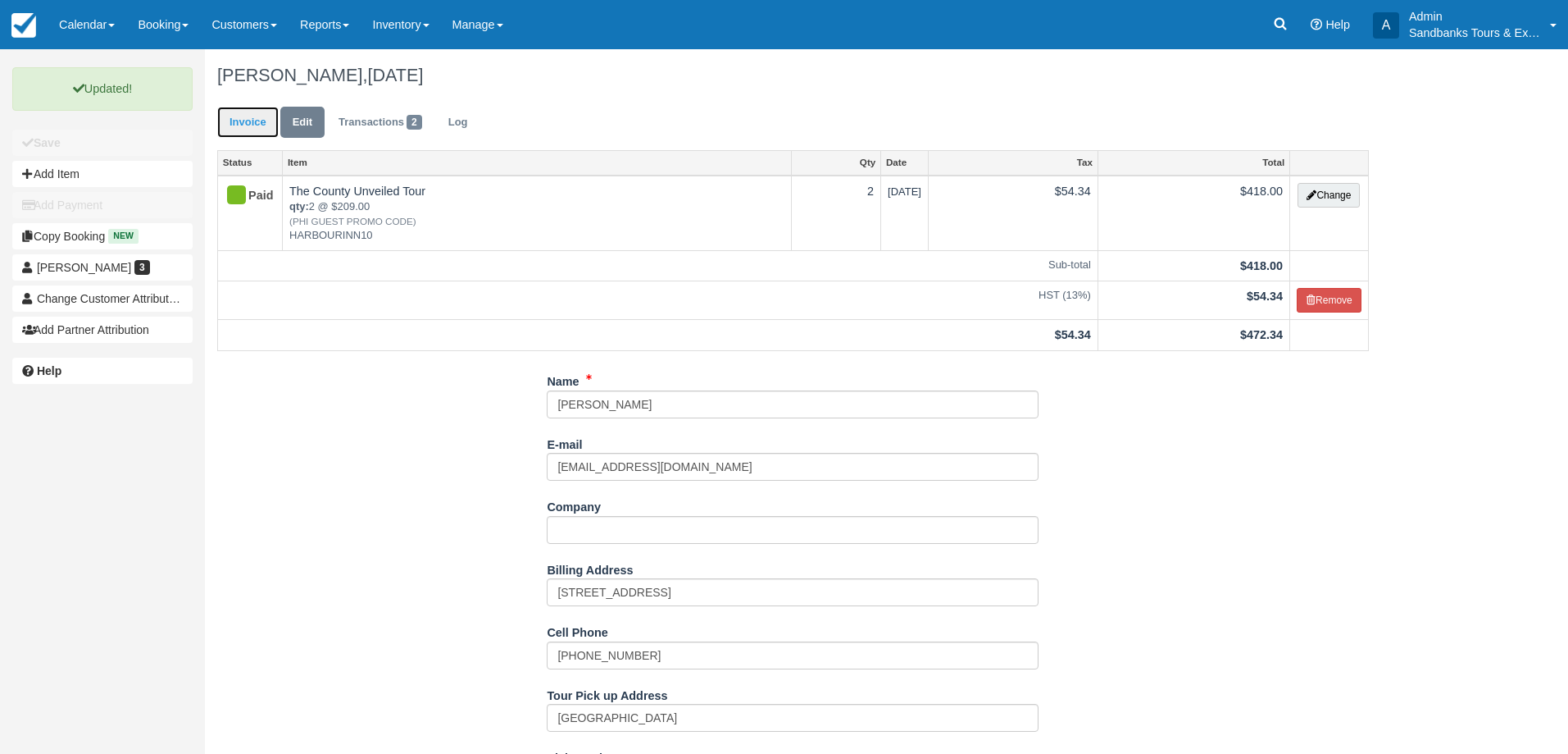
click at [255, 134] on link "Invoice" at bounding box center [248, 122] width 62 height 32
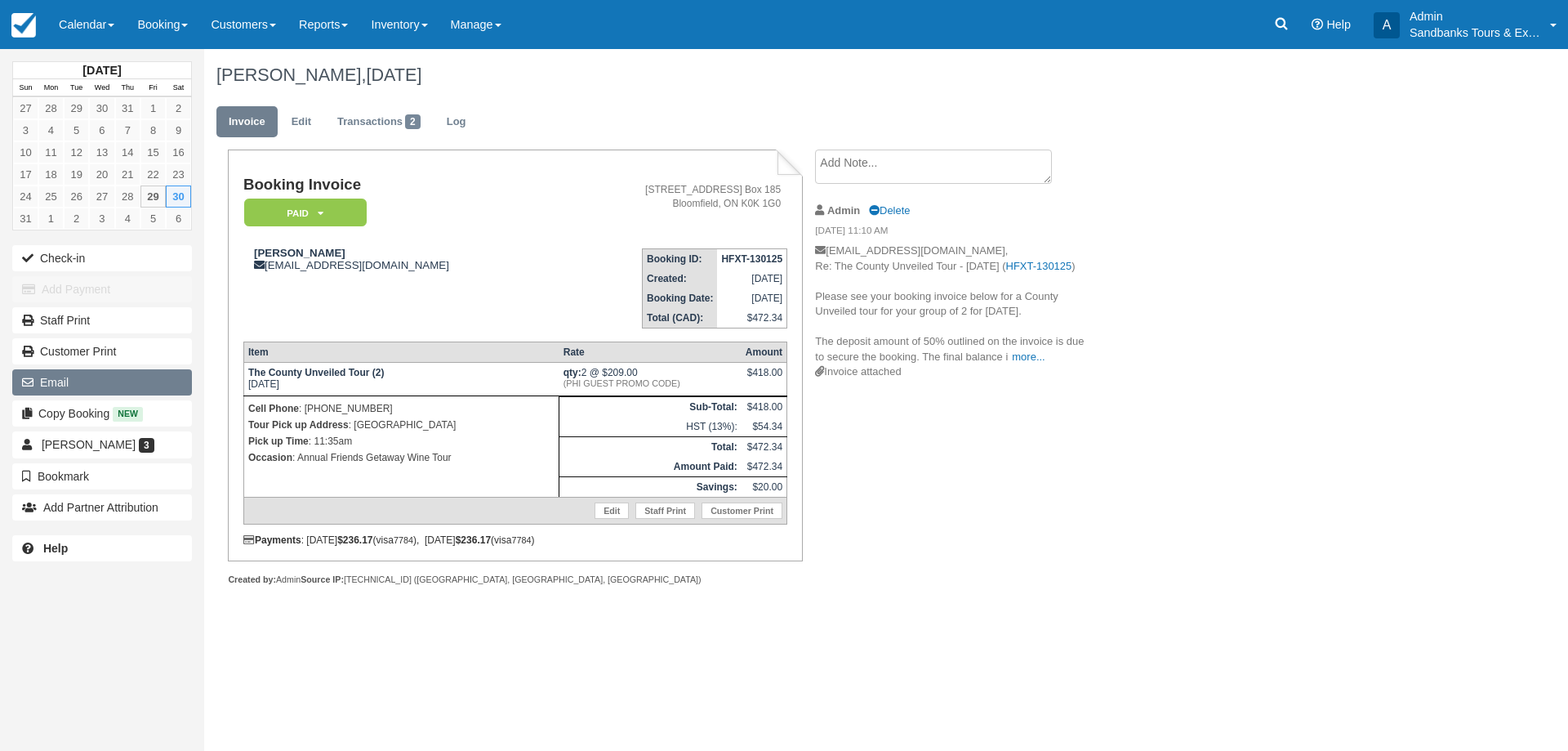
click at [94, 376] on button "Email" at bounding box center [101, 382] width 180 height 26
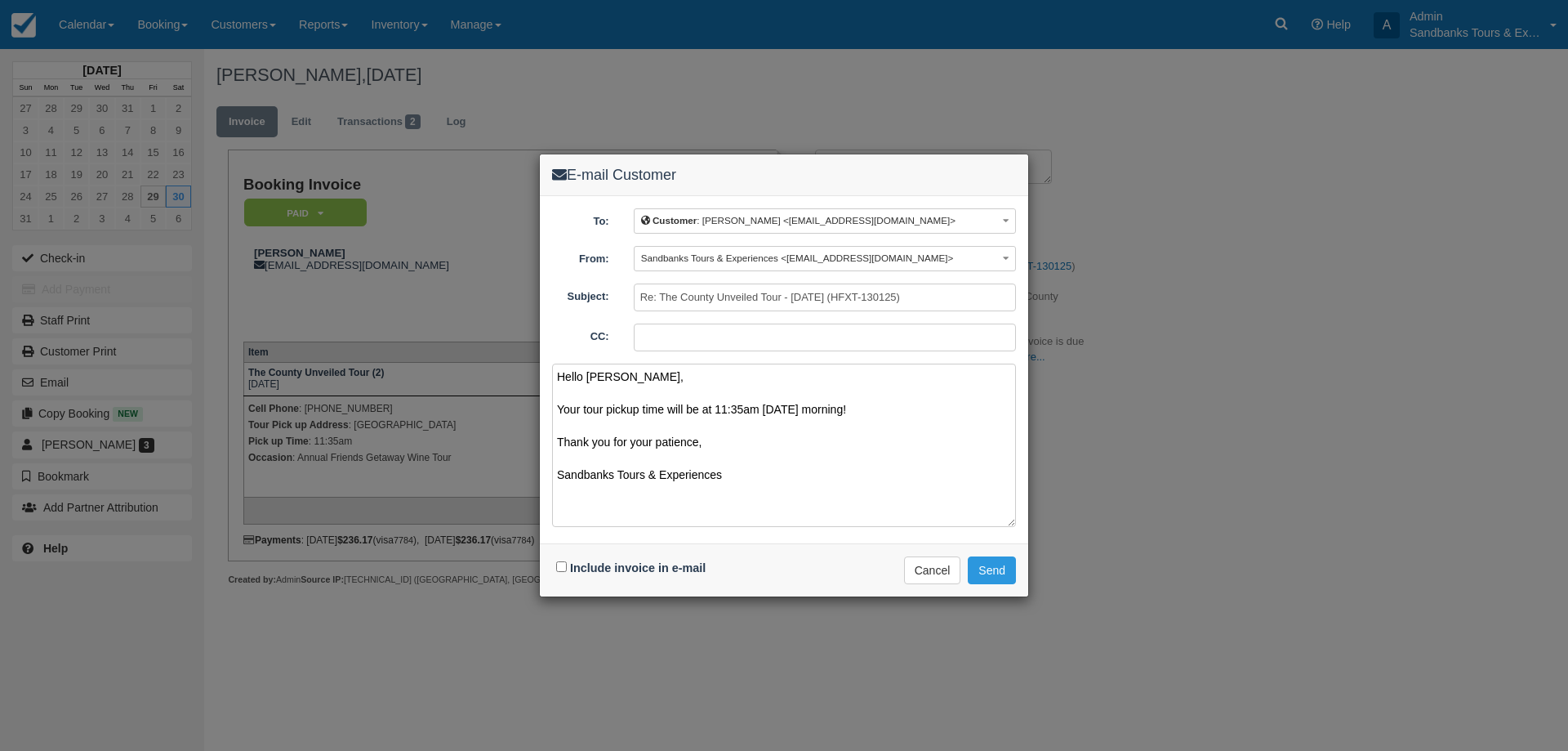
type textarea "Hello [PERSON_NAME], Your tour pickup time will be at 11:35am [DATE] morning! T…"
drag, startPoint x: 564, startPoint y: 570, endPoint x: 620, endPoint y: 589, distance: 59.1
click at [563, 570] on input "Include invoice in e-mail" at bounding box center [561, 566] width 10 height 10
checkbox input "true"
click at [996, 575] on button "Send" at bounding box center [992, 570] width 49 height 28
